Goal: Navigation & Orientation: Find specific page/section

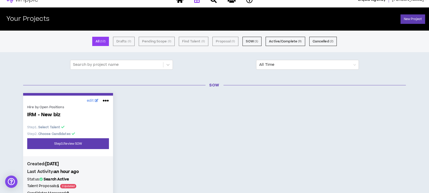
scroll to position [6, 0]
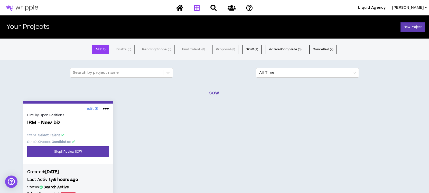
scroll to position [87, 0]
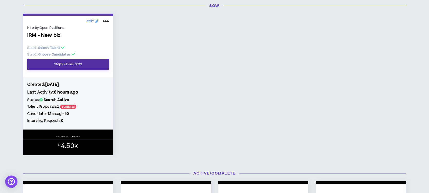
click at [91, 65] on link "Step 3 . Review SOW" at bounding box center [68, 64] width 82 height 11
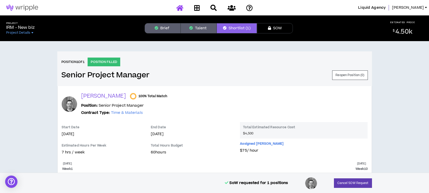
click at [180, 8] on icon at bounding box center [179, 8] width 7 height 6
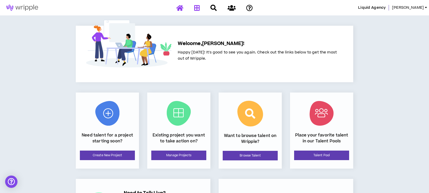
click at [199, 8] on icon at bounding box center [197, 8] width 6 height 6
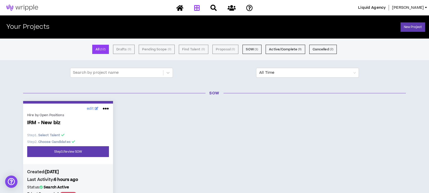
scroll to position [89, 0]
